Goal: Navigation & Orientation: Find specific page/section

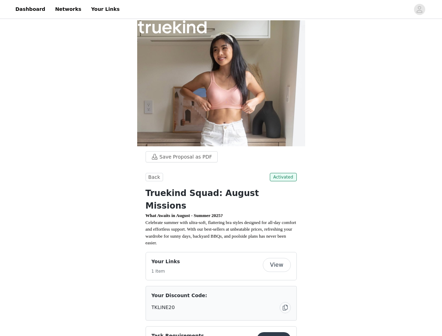
click at [221, 9] on div at bounding box center [267, 9] width 286 height 16
click at [420, 9] on icon "avatar" at bounding box center [419, 9] width 7 height 11
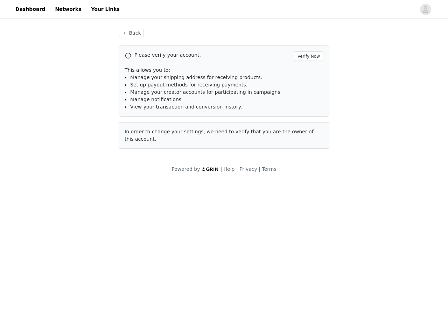
click at [153, 177] on body "Dashboard Networks Your Links Back Please verify your account. Verify Now This …" at bounding box center [224, 168] width 448 height 336
click at [285, 177] on body "Dashboard Networks Your Links Back Please verify your account. Verify Now This …" at bounding box center [224, 168] width 448 height 336
click at [278, 254] on body "Dashboard Networks Your Links Back Please verify your account. Verify Now This …" at bounding box center [224, 168] width 448 height 336
click at [285, 297] on body "Dashboard Networks Your Links Back Please verify your account. Verify Now This …" at bounding box center [224, 168] width 448 height 336
click at [221, 326] on body "Dashboard Networks Your Links Back Please verify your account. Verify Now This …" at bounding box center [224, 168] width 448 height 336
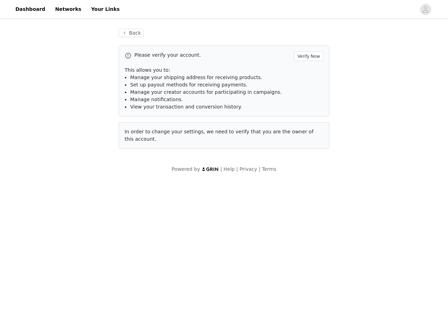
click at [275, 328] on body "Dashboard Networks Your Links Back Please verify your account. Verify Now This …" at bounding box center [224, 168] width 448 height 336
